Goal: Task Accomplishment & Management: Use online tool/utility

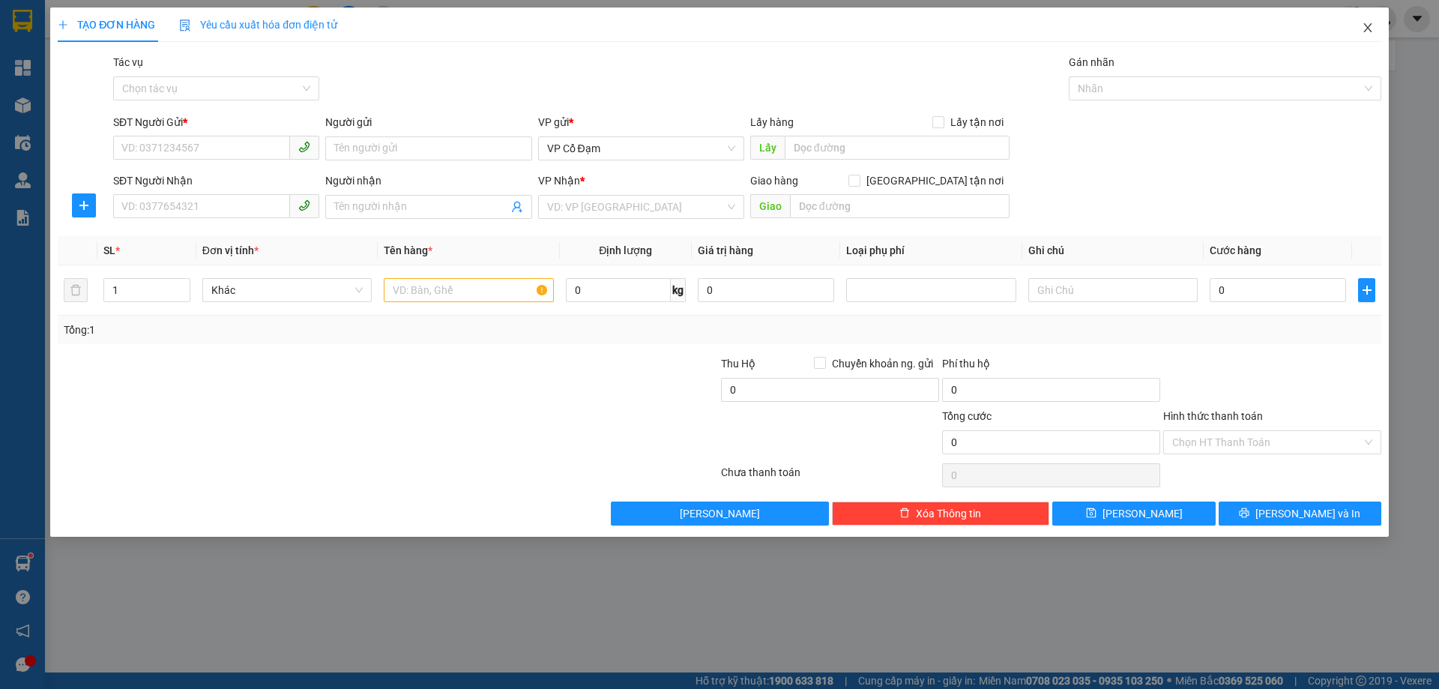
click at [1367, 32] on icon "close" at bounding box center [1367, 28] width 12 height 12
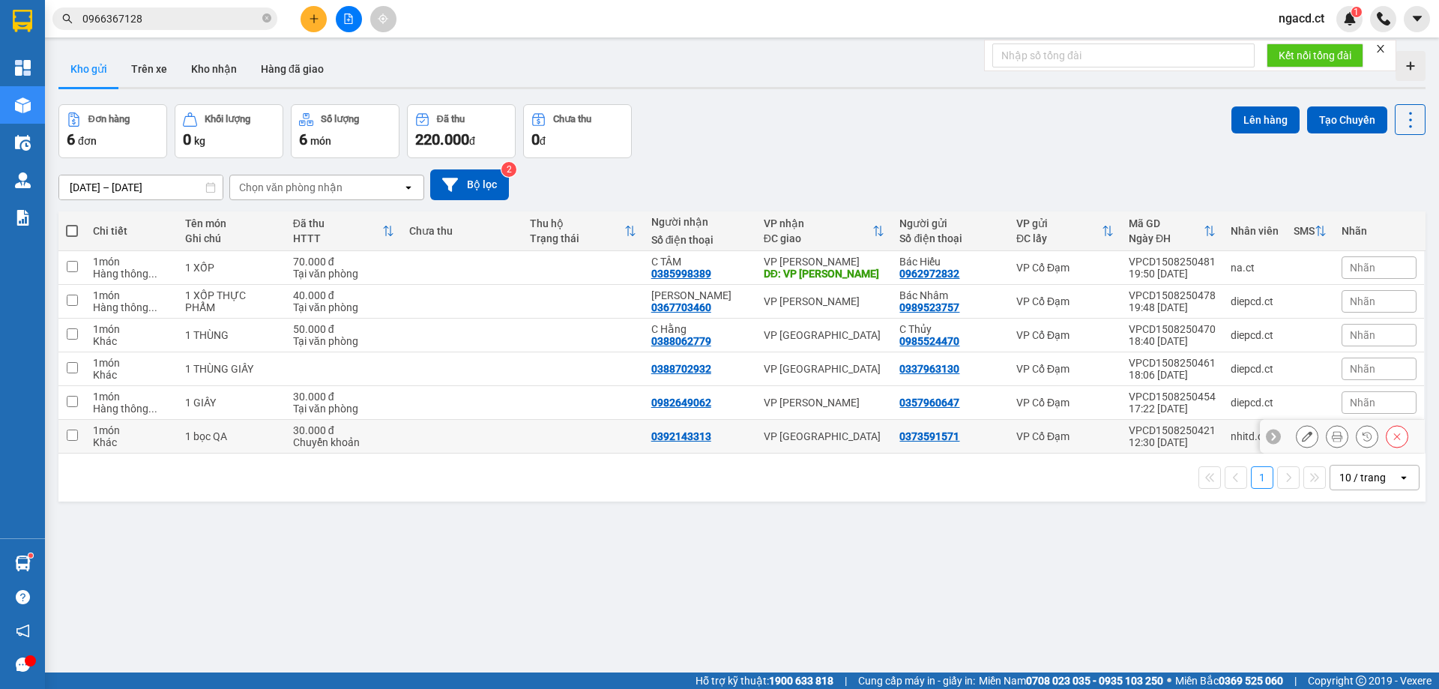
click at [78, 436] on td at bounding box center [71, 437] width 27 height 34
checkbox input "true"
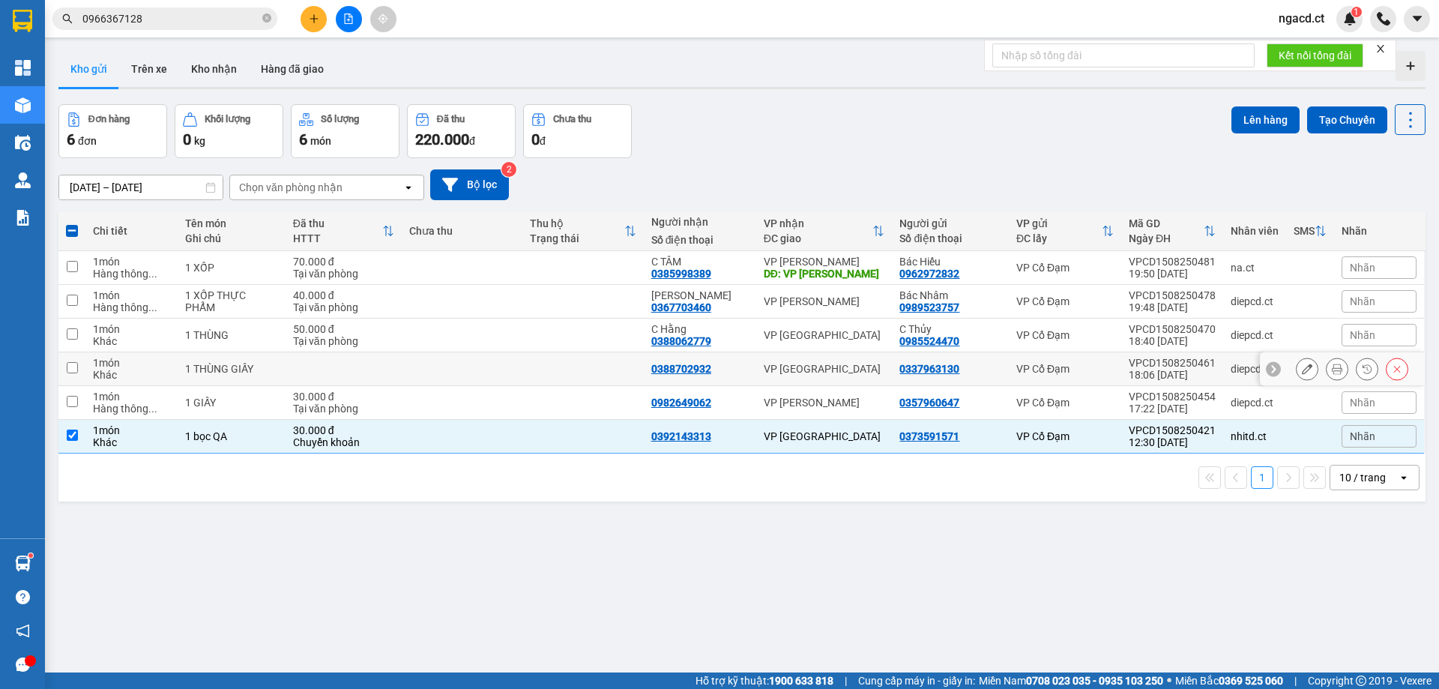
click at [83, 366] on td at bounding box center [71, 369] width 27 height 34
checkbox input "true"
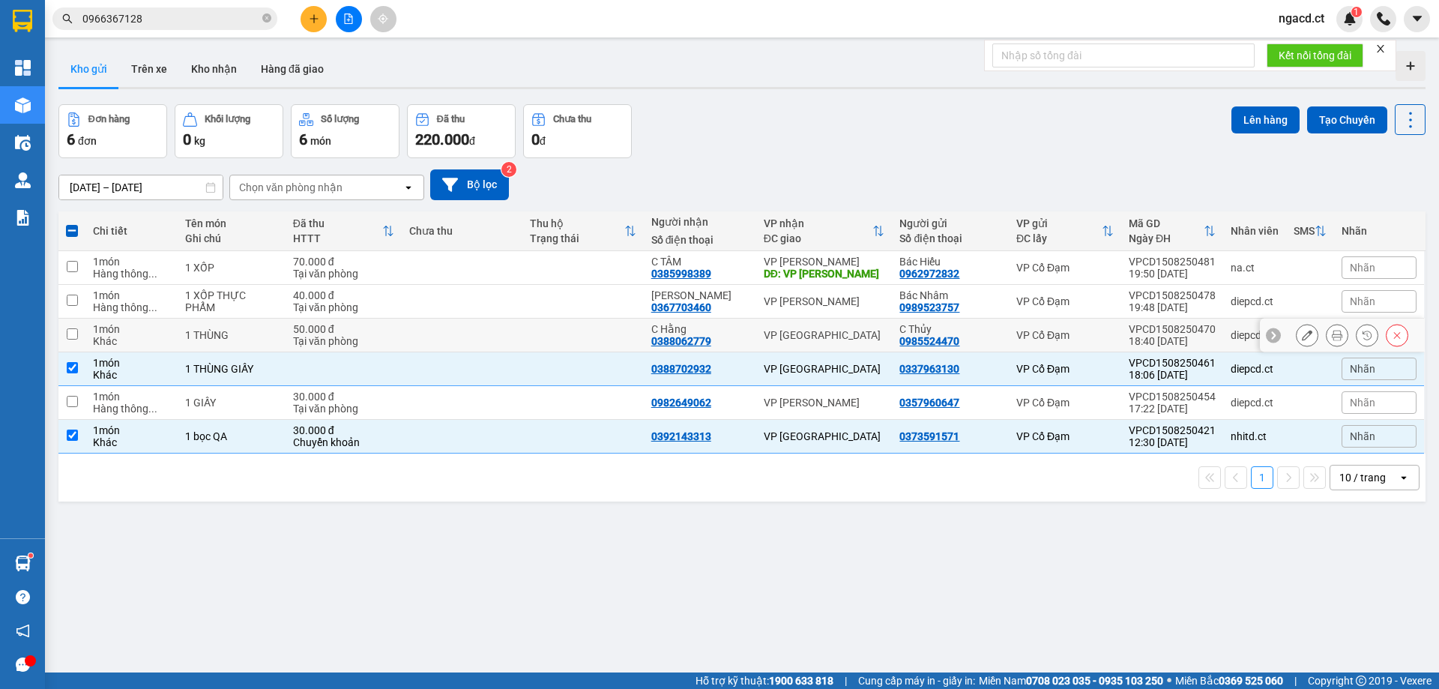
click at [82, 329] on td at bounding box center [71, 335] width 27 height 34
checkbox input "true"
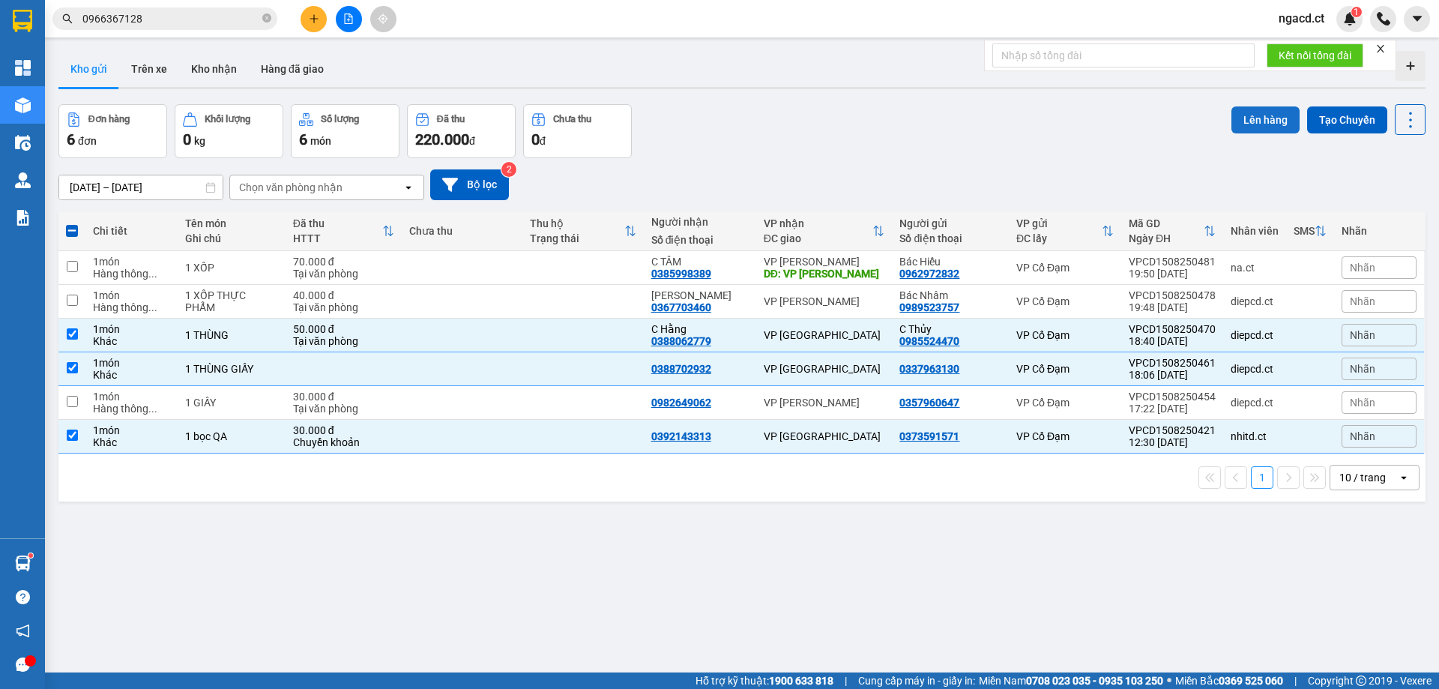
click at [1254, 125] on button "Lên hàng" at bounding box center [1265, 119] width 68 height 27
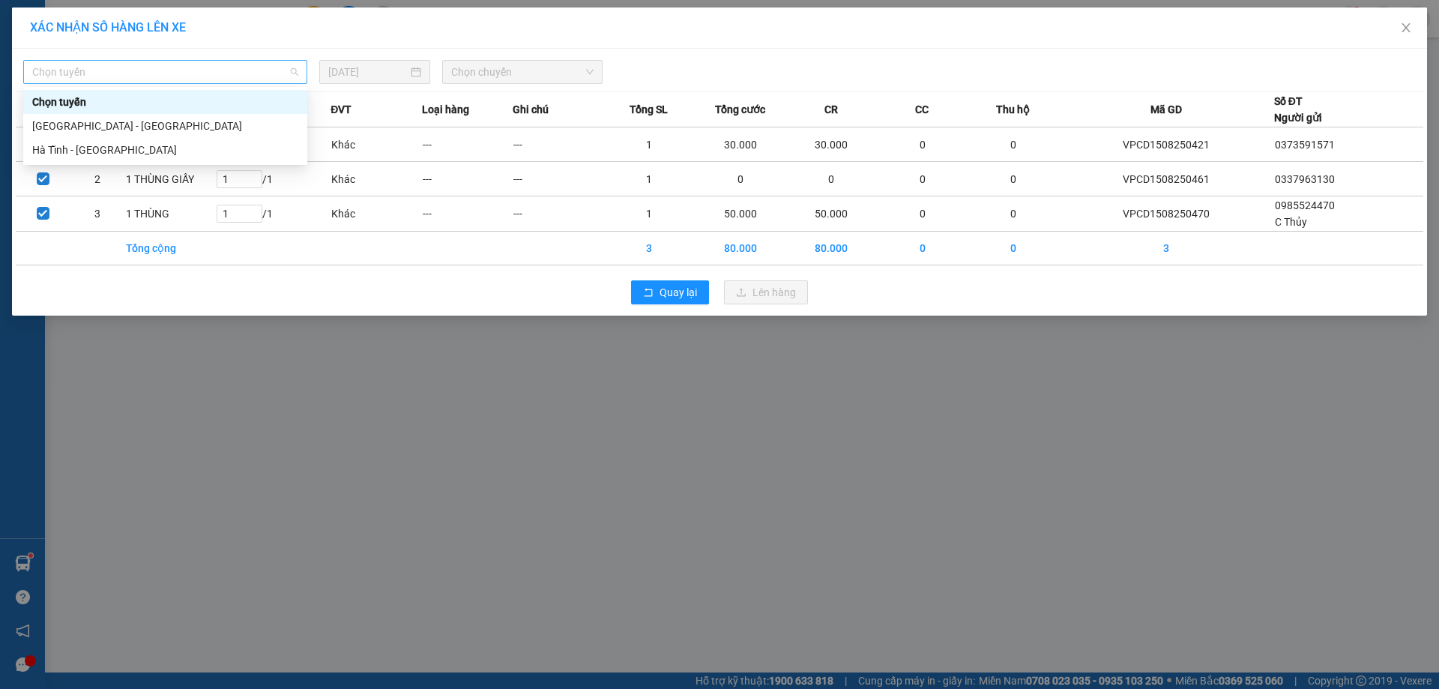
click at [112, 77] on span "Chọn tuyến" at bounding box center [165, 72] width 266 height 22
click at [103, 147] on div "Hà Tĩnh - [GEOGRAPHIC_DATA]" at bounding box center [165, 150] width 266 height 16
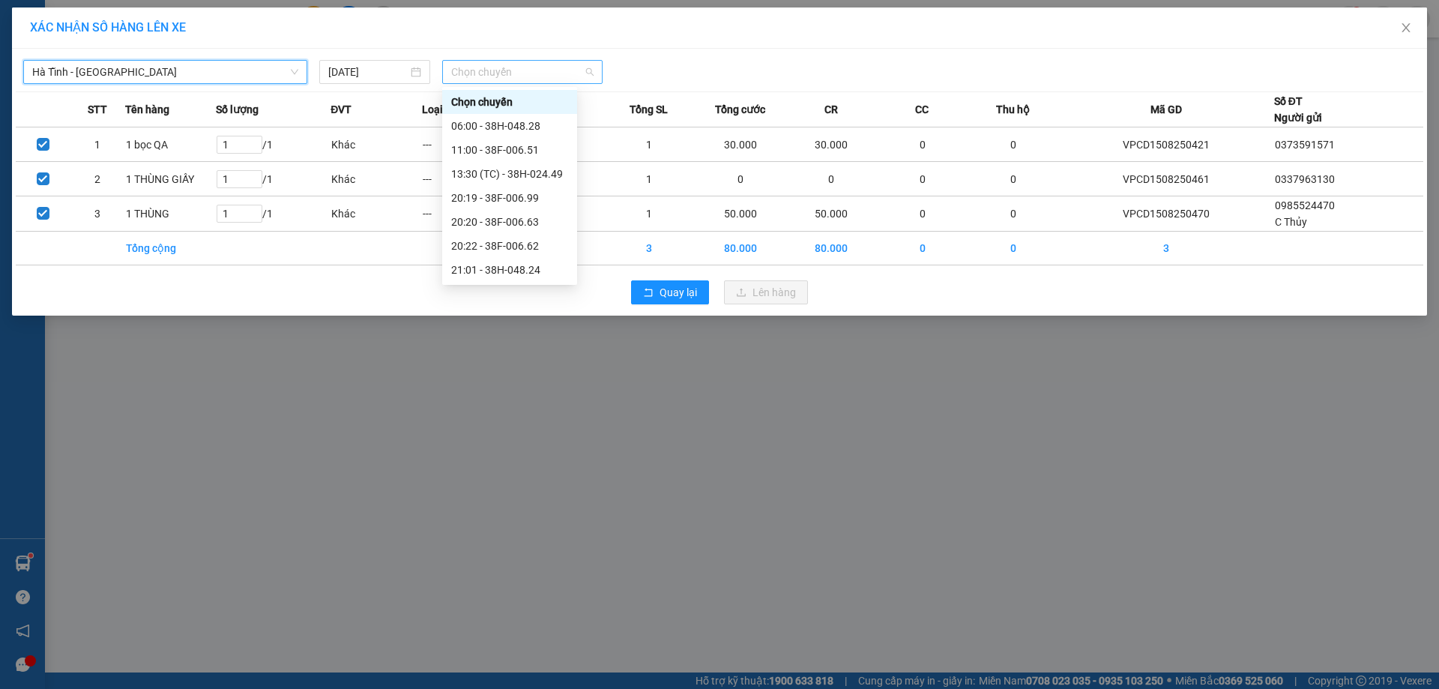
click at [499, 69] on span "Chọn chuyến" at bounding box center [522, 72] width 142 height 22
click at [536, 218] on div "20:20 - 38F-006.63" at bounding box center [509, 222] width 117 height 16
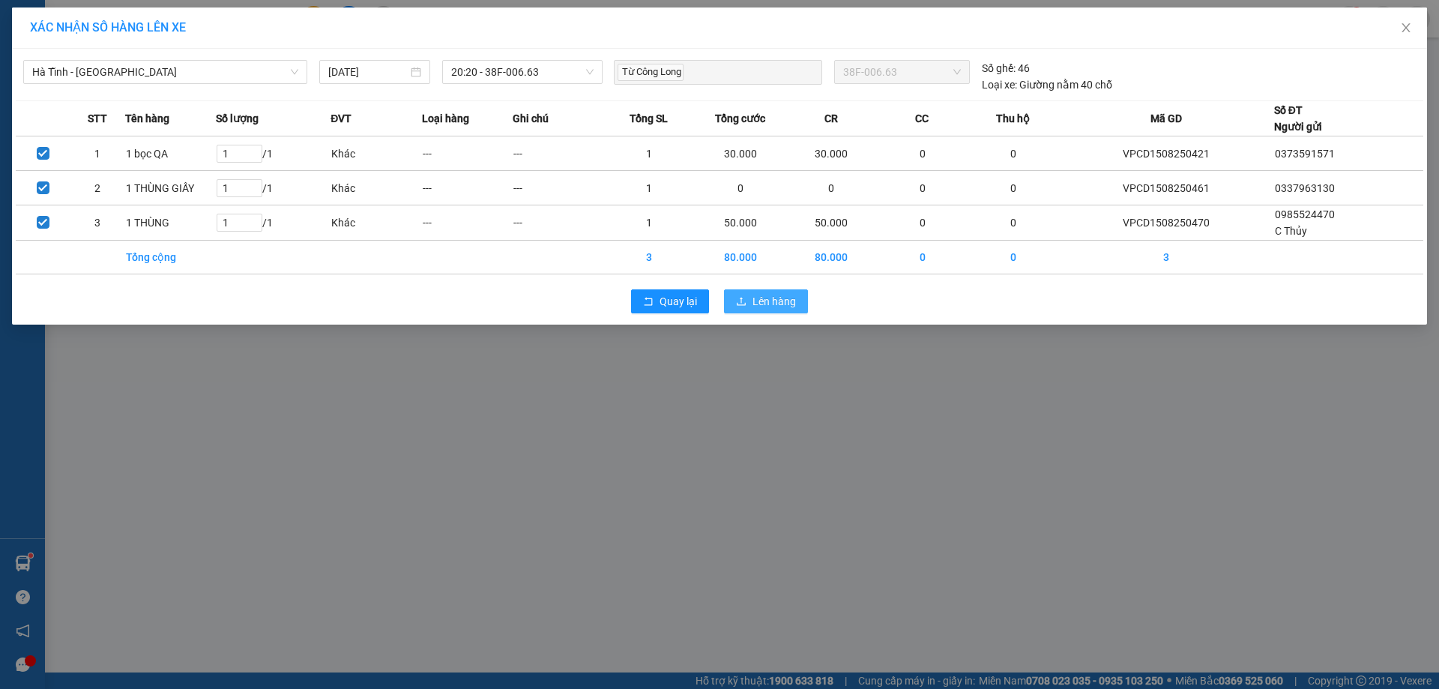
click at [778, 298] on span "Lên hàng" at bounding box center [773, 301] width 43 height 16
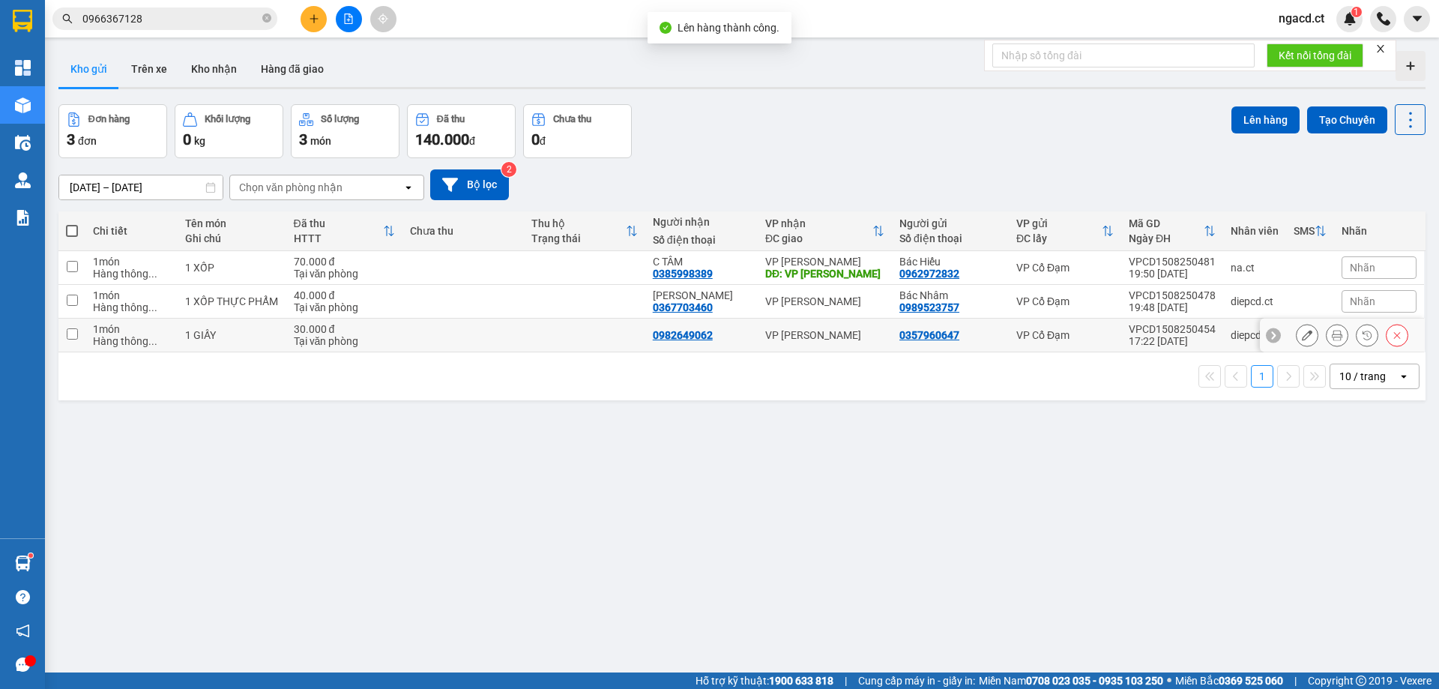
click at [143, 335] on div "Hàng thông ..." at bounding box center [131, 341] width 77 height 12
checkbox input "true"
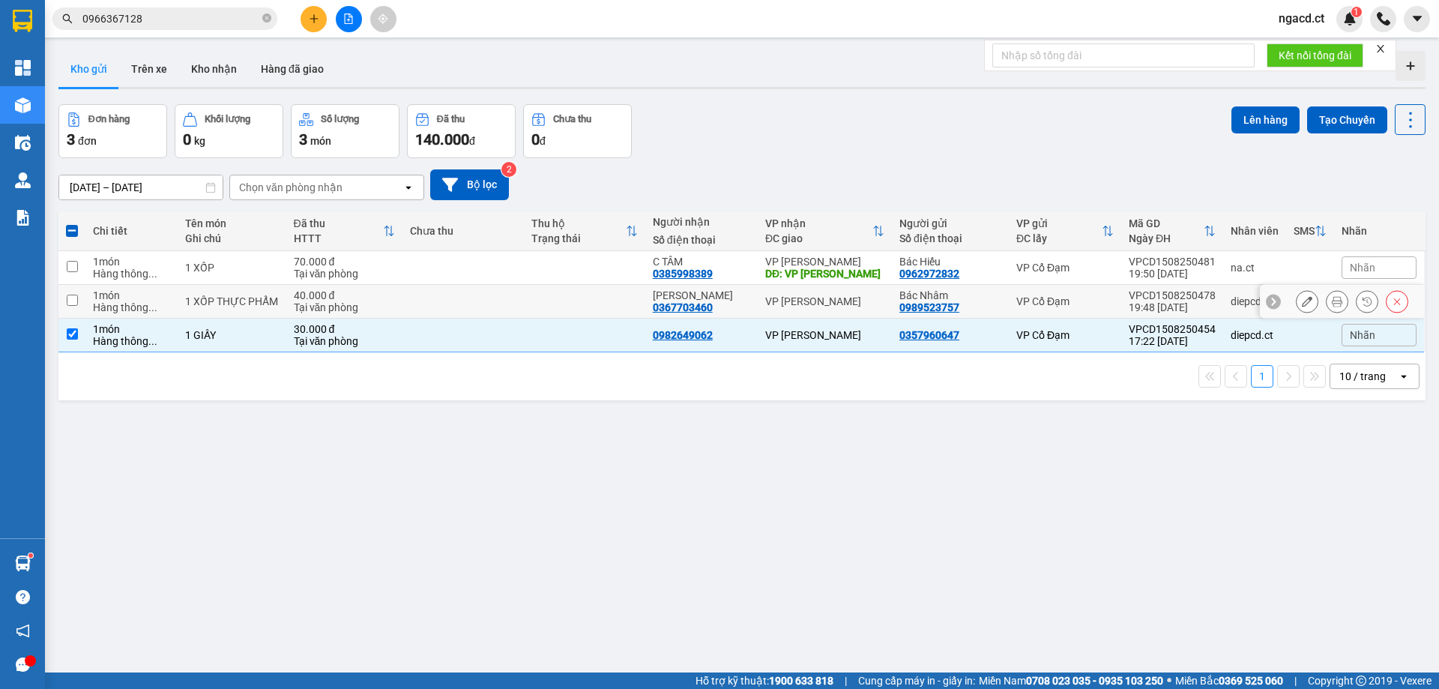
click at [139, 294] on div "1 món" at bounding box center [131, 295] width 77 height 12
checkbox input "true"
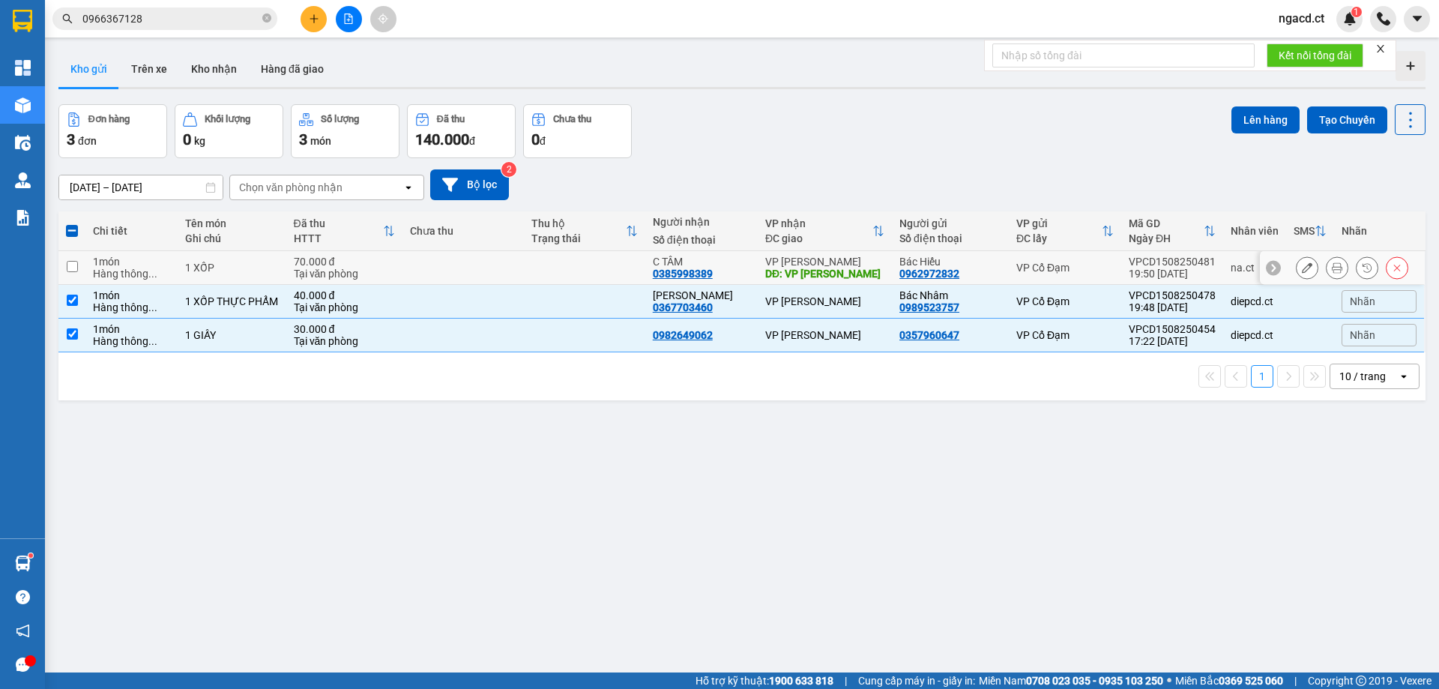
click at [121, 264] on div "1 món" at bounding box center [131, 262] width 77 height 12
checkbox input "true"
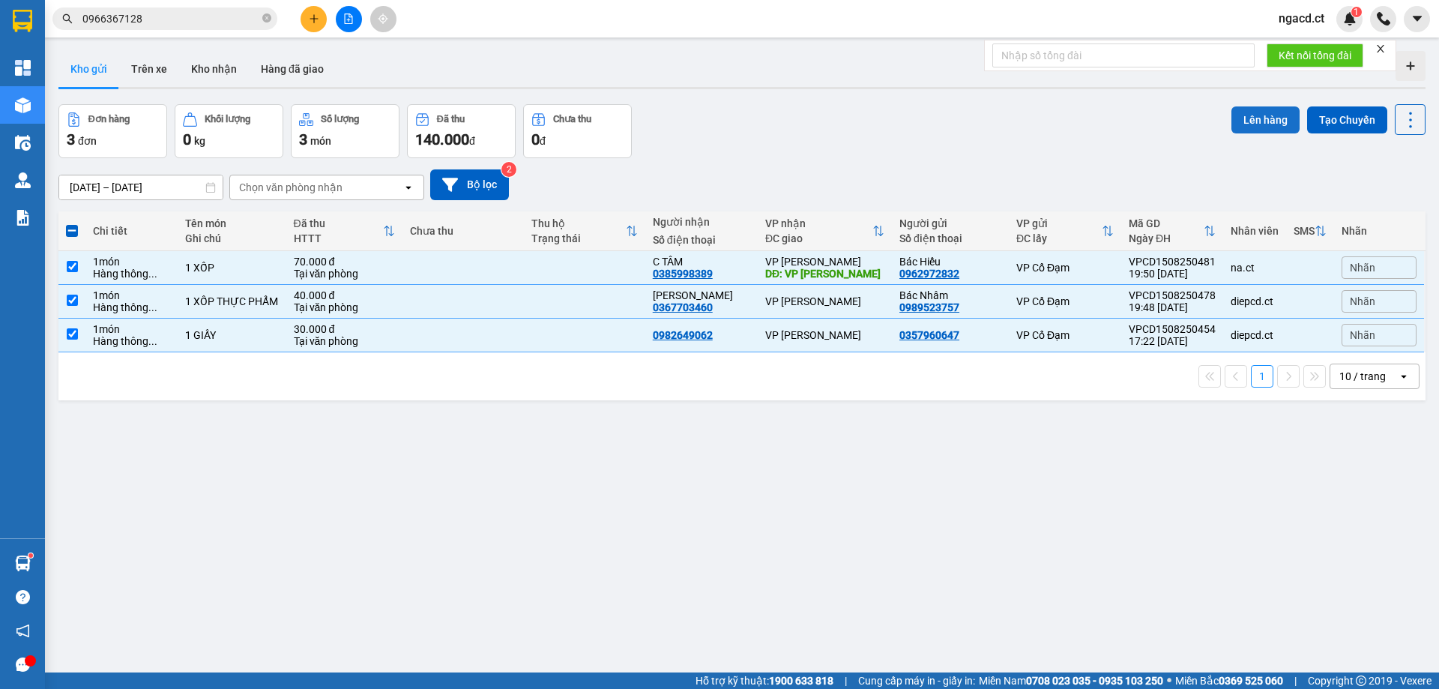
click at [1252, 119] on button "Lên hàng" at bounding box center [1265, 119] width 68 height 27
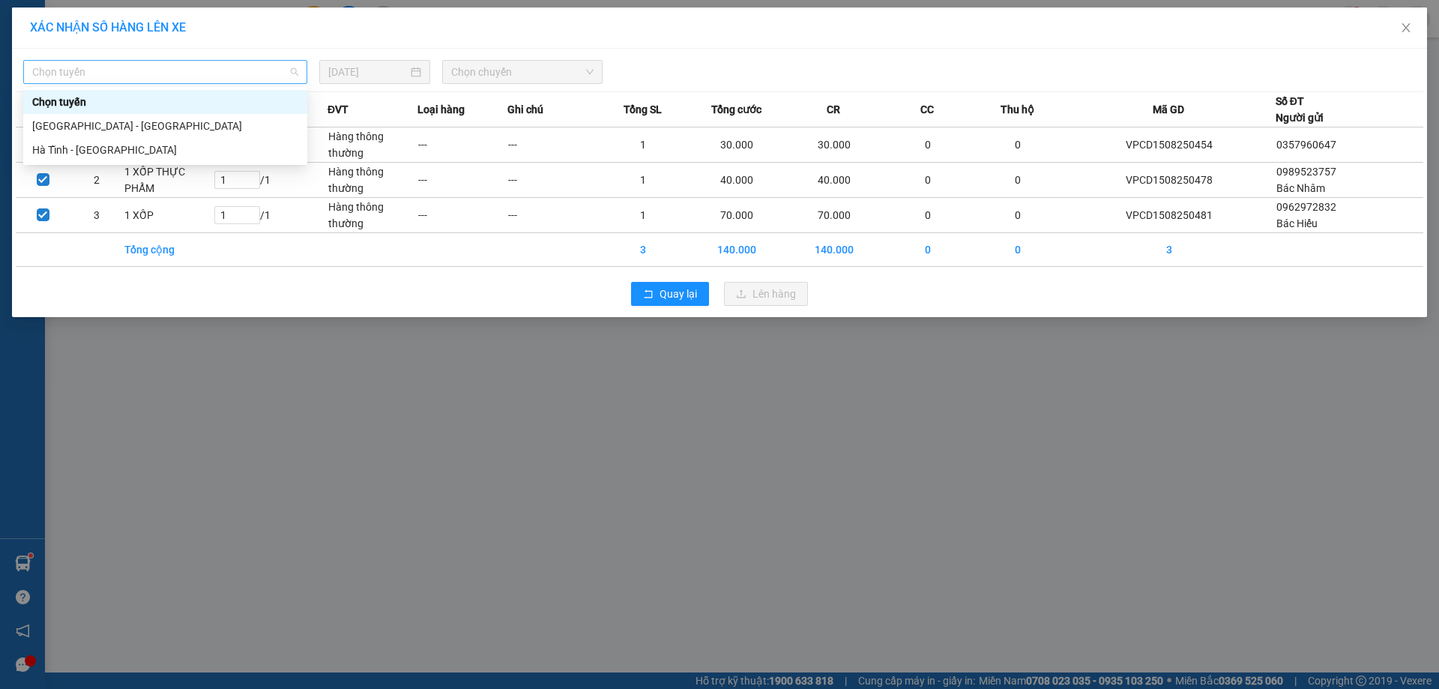
click at [236, 72] on span "Chọn tuyến" at bounding box center [165, 72] width 266 height 22
click at [219, 150] on div "Hà Tĩnh - [GEOGRAPHIC_DATA]" at bounding box center [165, 150] width 266 height 16
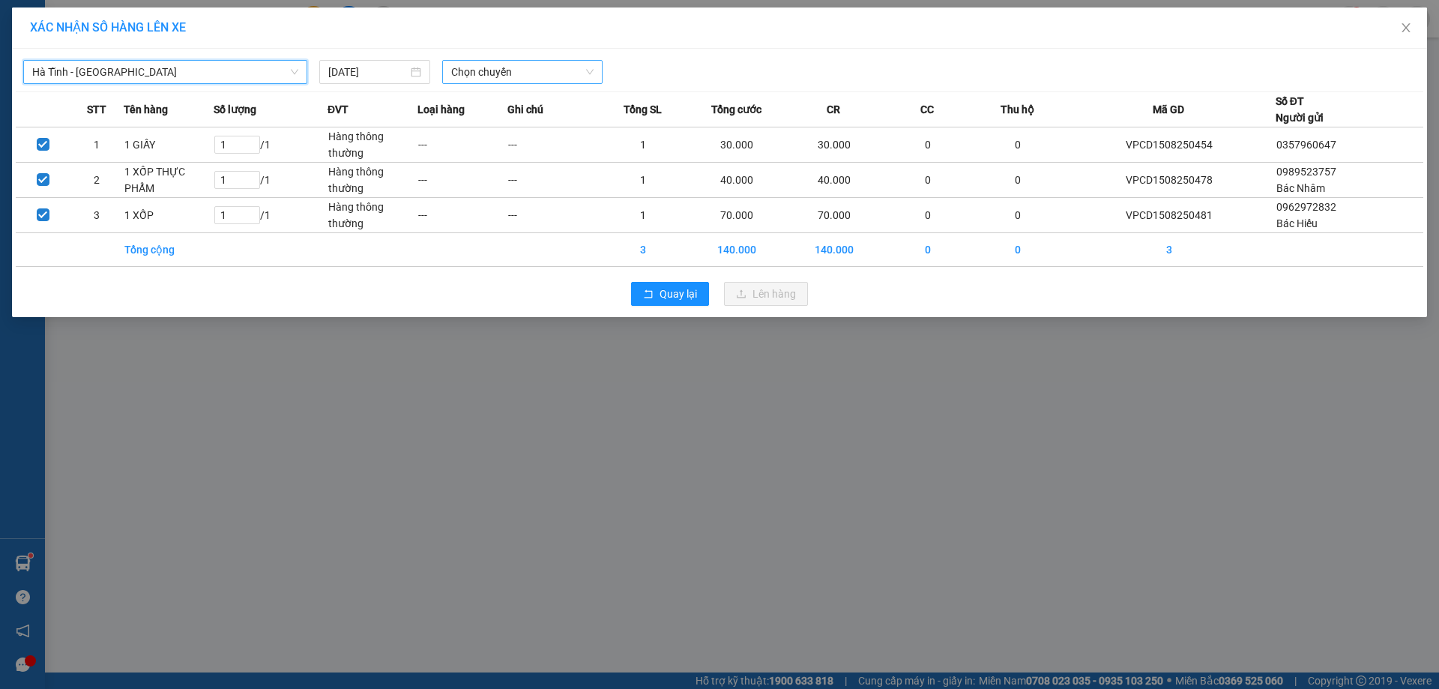
click at [524, 70] on span "Chọn chuyến" at bounding box center [522, 72] width 142 height 22
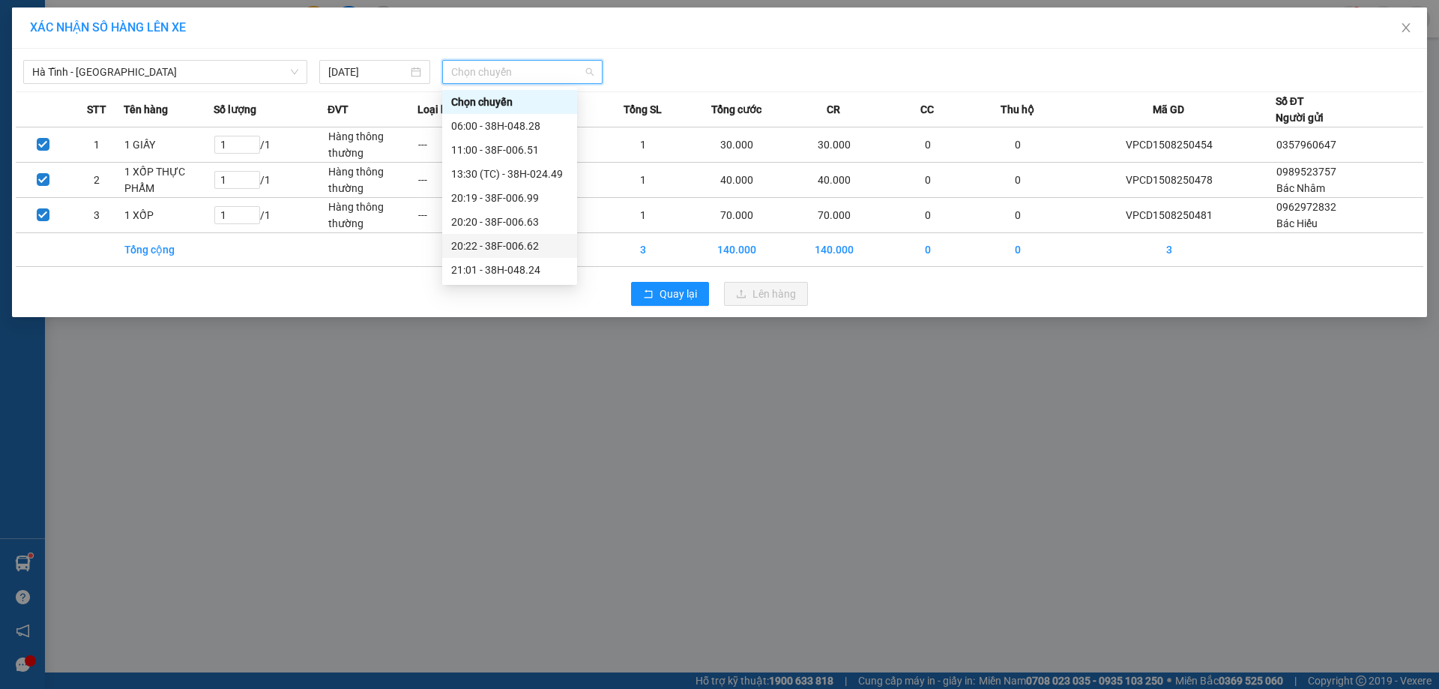
click at [545, 243] on div "20:22 - 38F-006.62" at bounding box center [509, 246] width 117 height 16
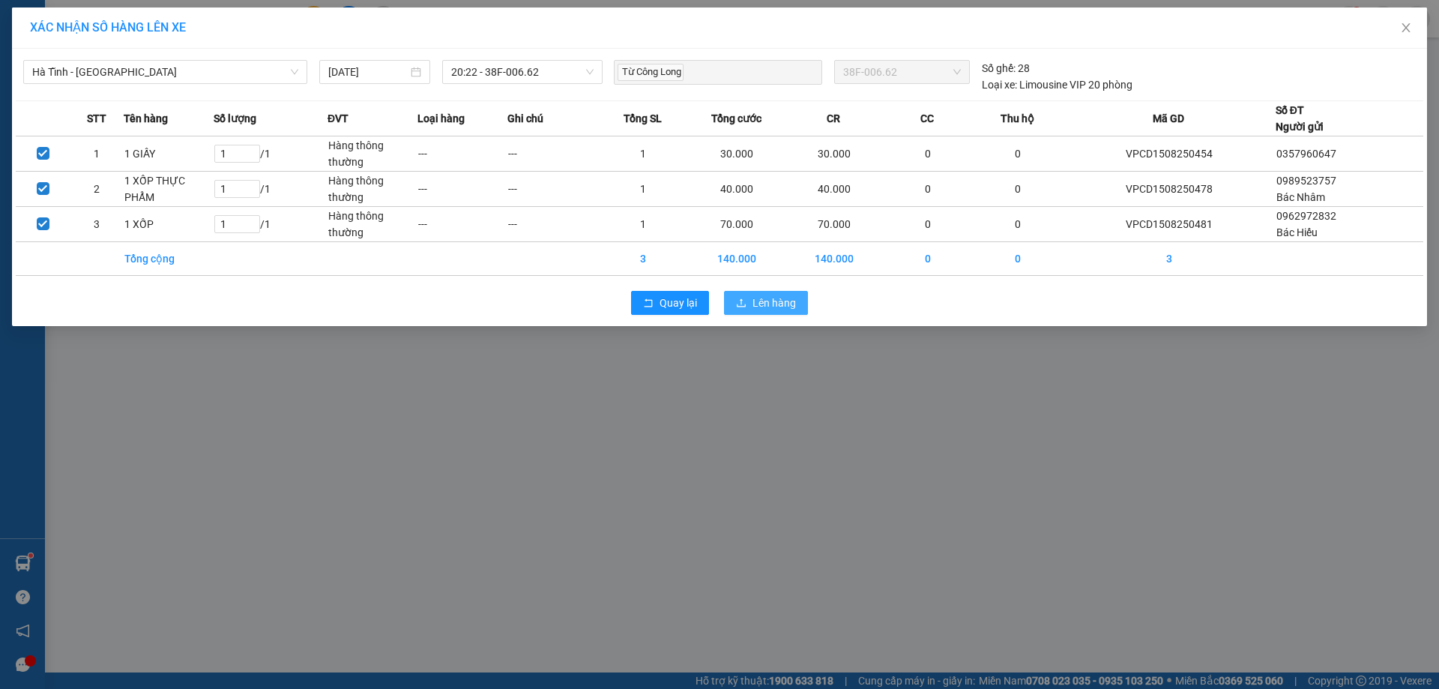
click at [762, 308] on span "Lên hàng" at bounding box center [773, 302] width 43 height 16
